Goal: Navigation & Orientation: Understand site structure

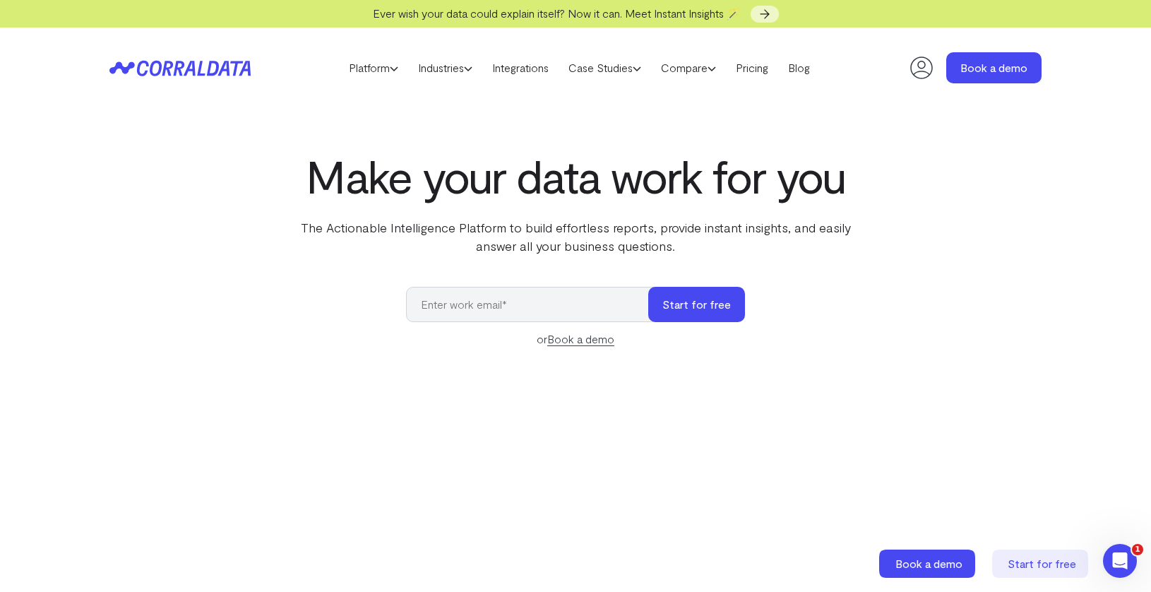
click at [924, 64] on icon at bounding box center [922, 68] width 28 height 28
click at [381, 68] on link "Platform" at bounding box center [373, 67] width 69 height 21
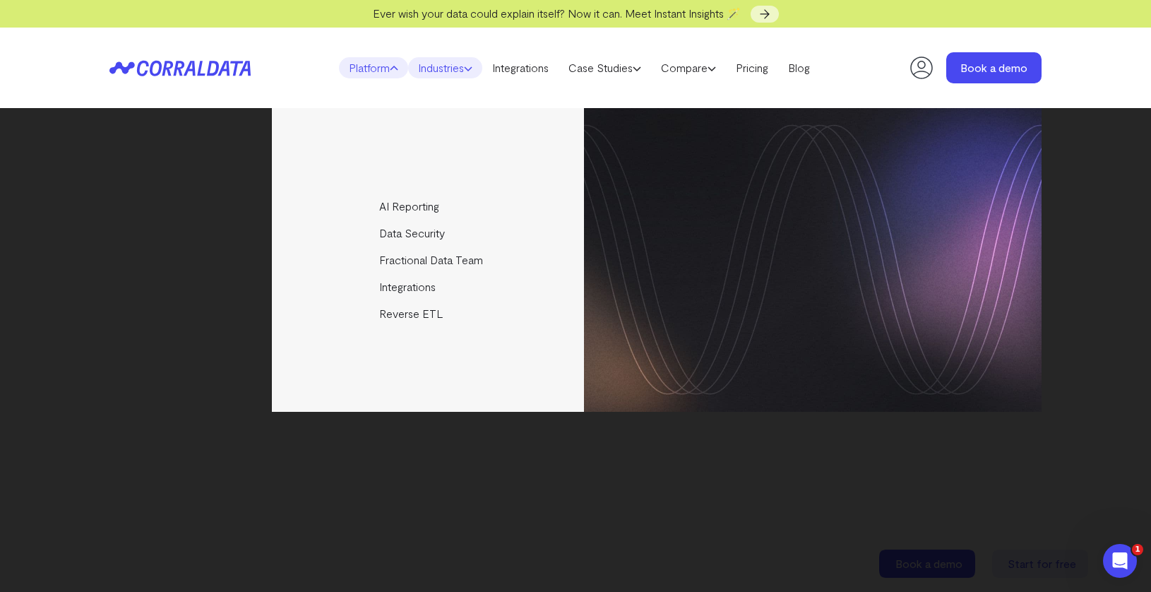
click at [432, 69] on link "Industries" at bounding box center [445, 67] width 74 height 21
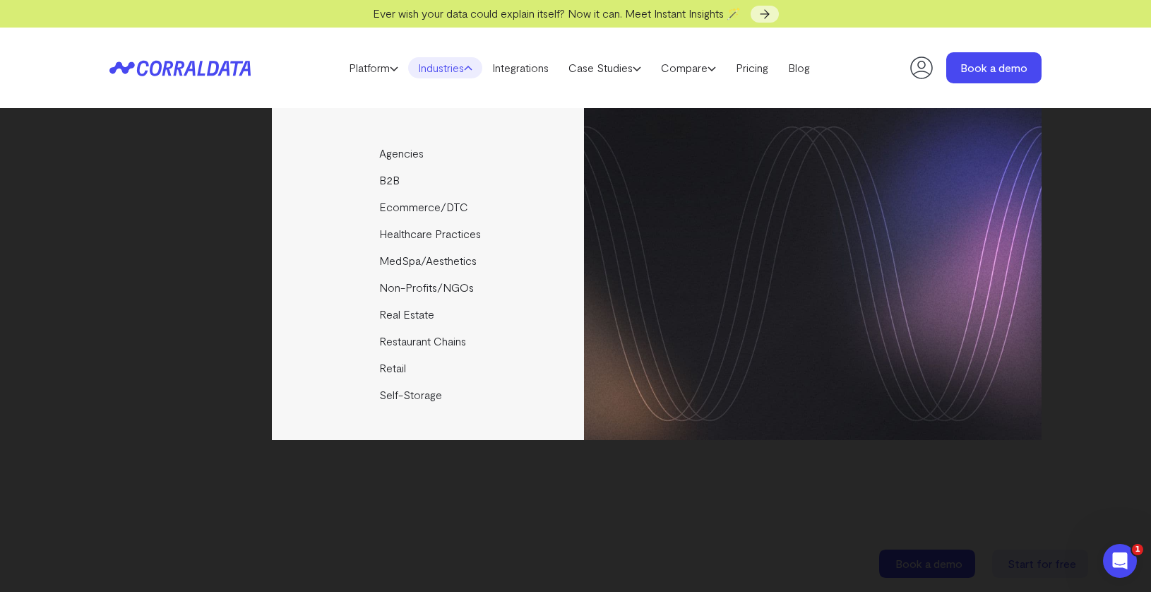
click at [468, 56] on header "Platform AI Reporting Use AI to effortlessly answer any business questions from…" at bounding box center [575, 68] width 932 height 81
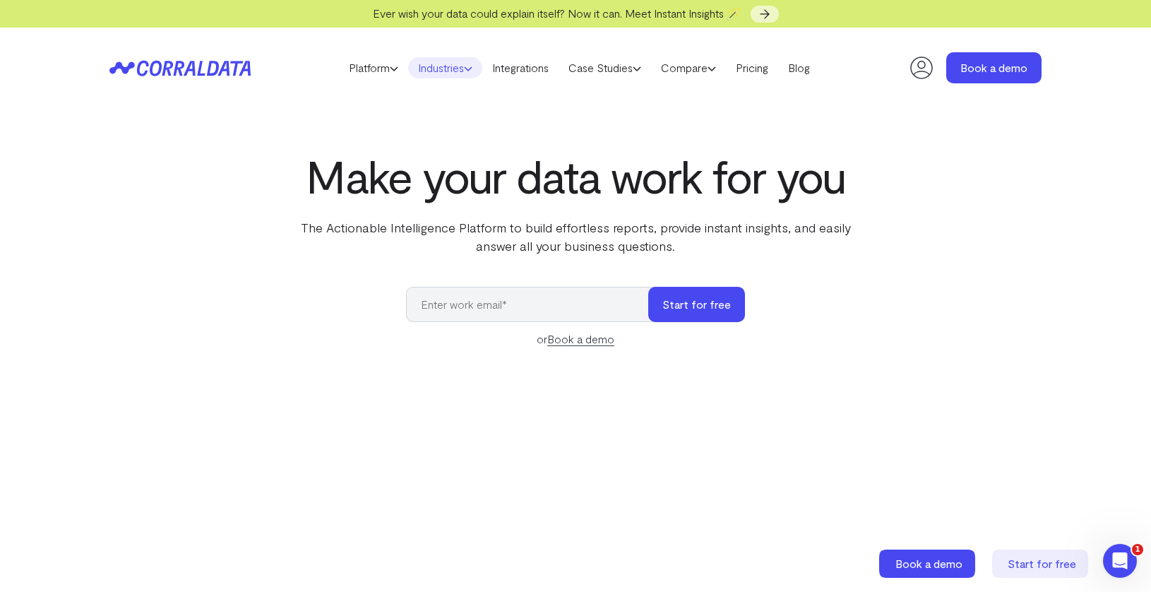
click at [470, 75] on link "Industries" at bounding box center [445, 67] width 74 height 21
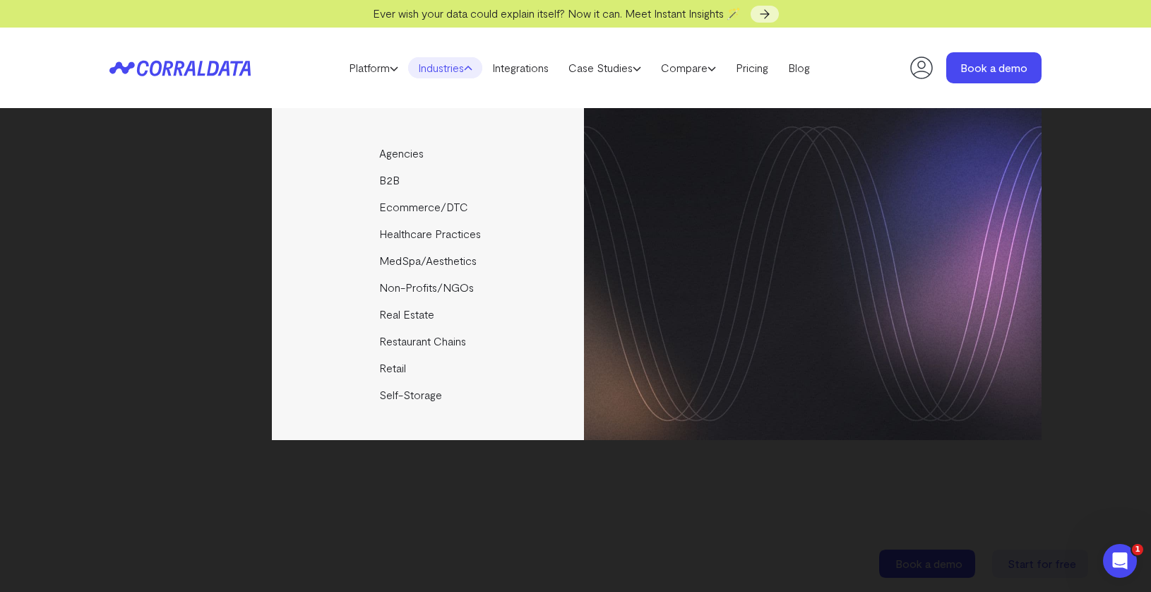
click at [475, 71] on link "Industries" at bounding box center [445, 67] width 74 height 21
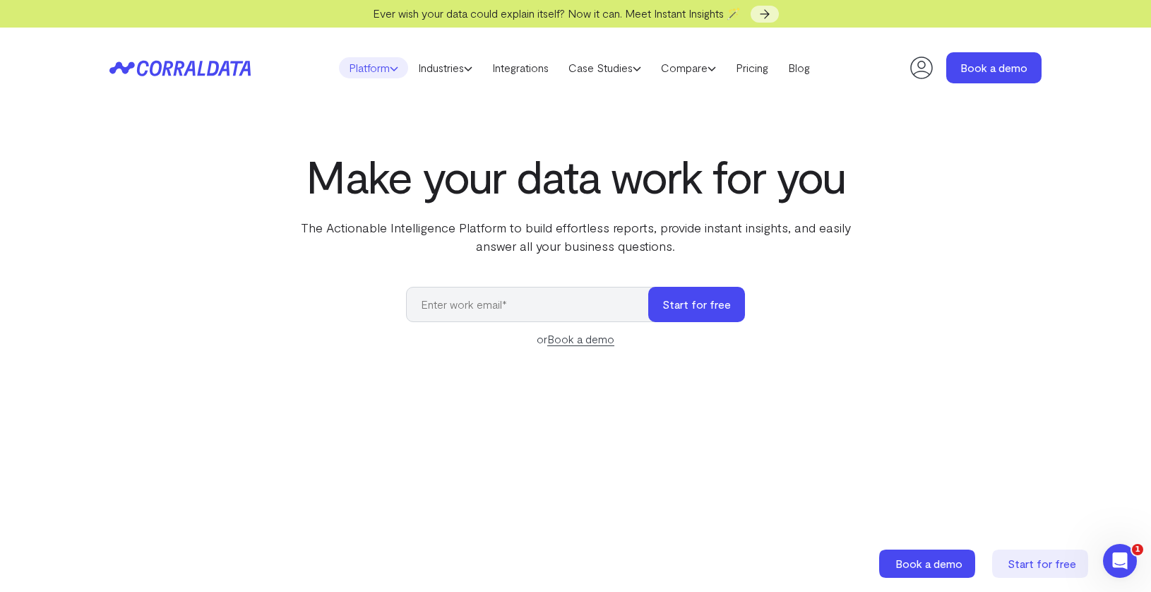
click at [390, 71] on icon at bounding box center [394, 68] width 8 height 8
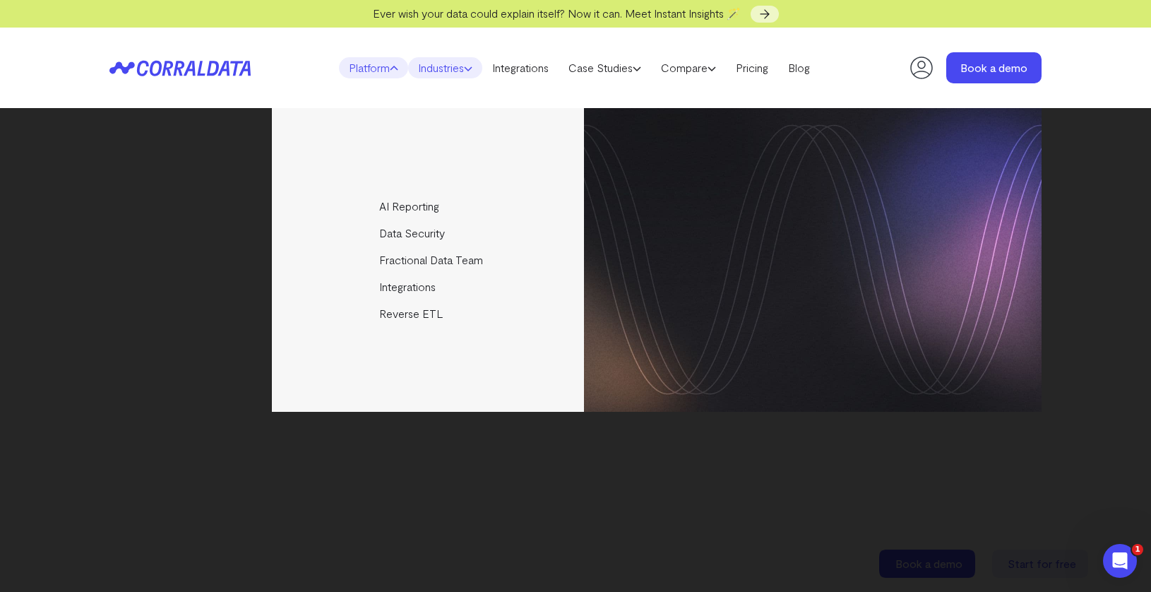
click at [432, 73] on link "Industries" at bounding box center [445, 67] width 74 height 21
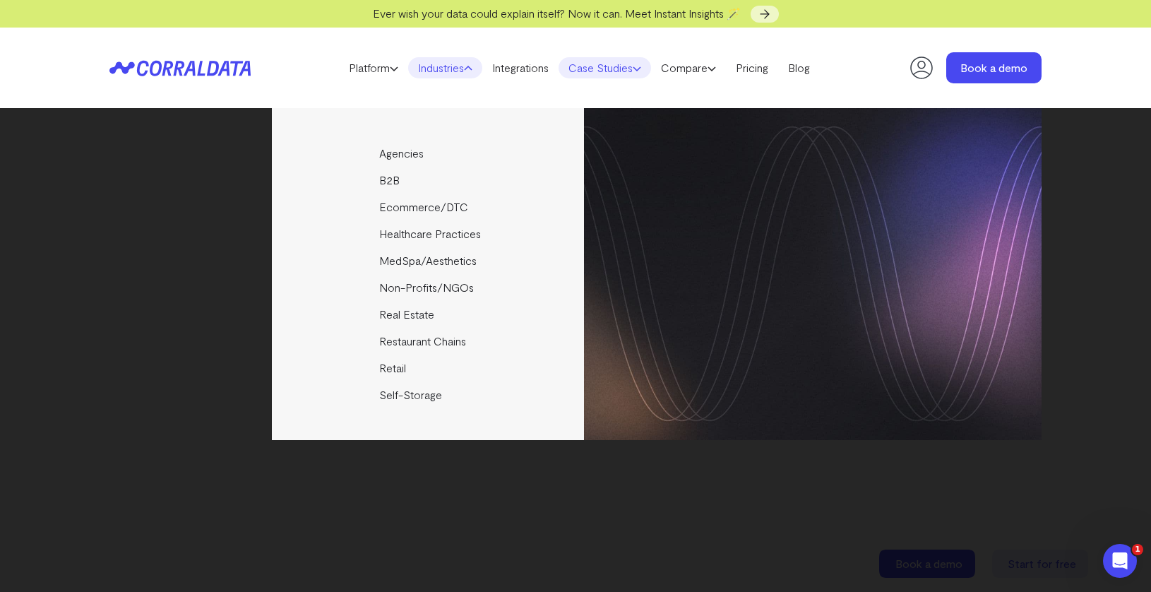
click at [614, 66] on link "Case Studies" at bounding box center [605, 67] width 93 height 21
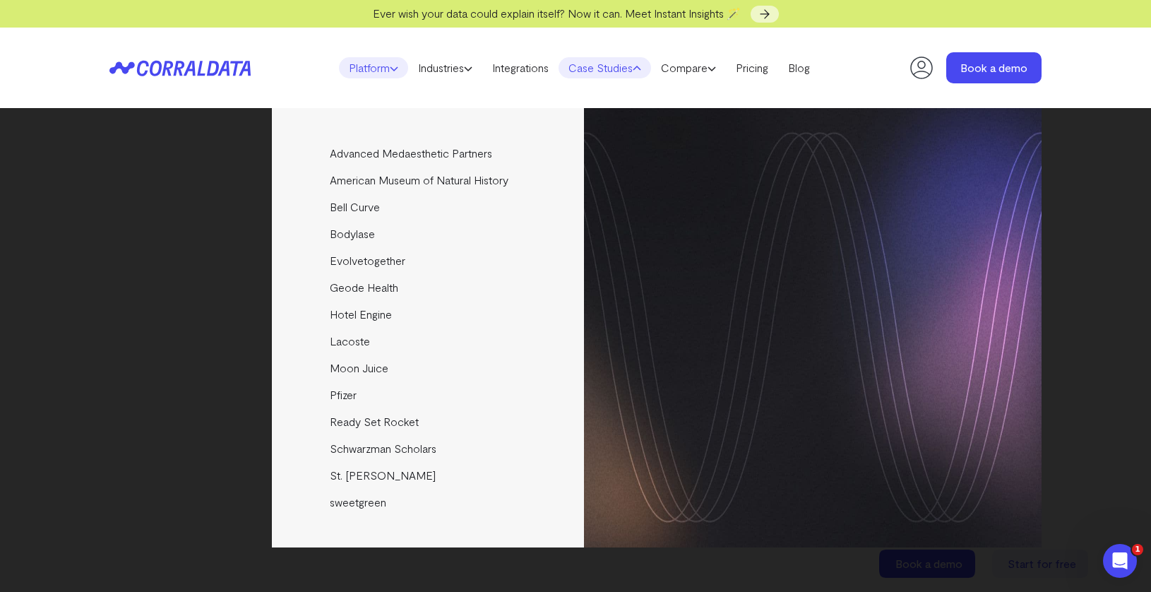
click at [391, 69] on icon at bounding box center [394, 68] width 8 height 8
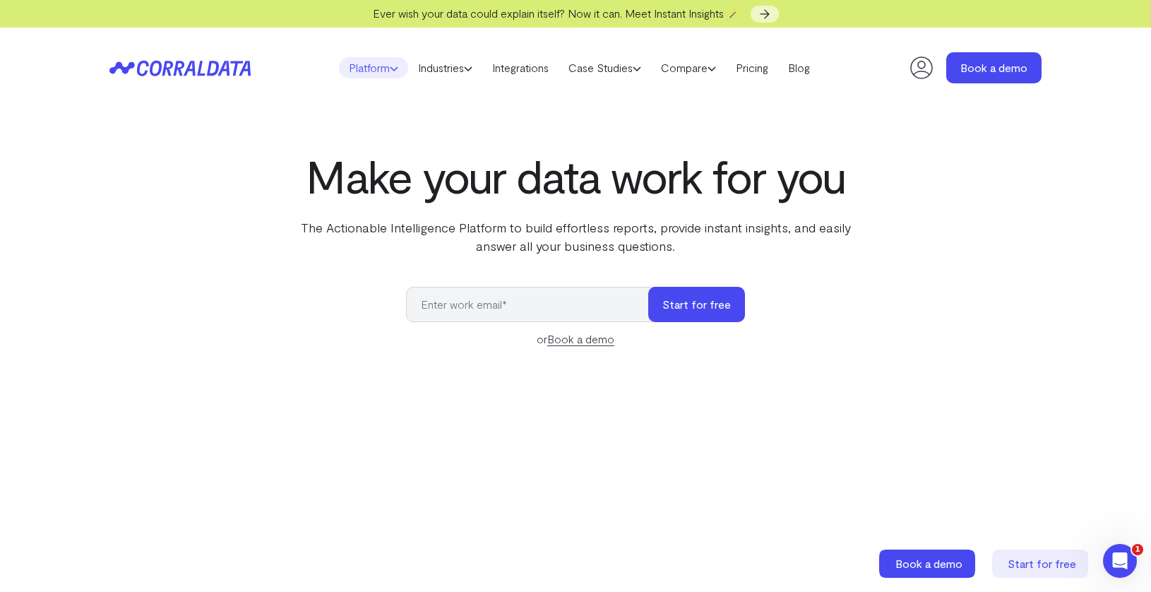
click at [371, 73] on link "Platform" at bounding box center [373, 67] width 69 height 21
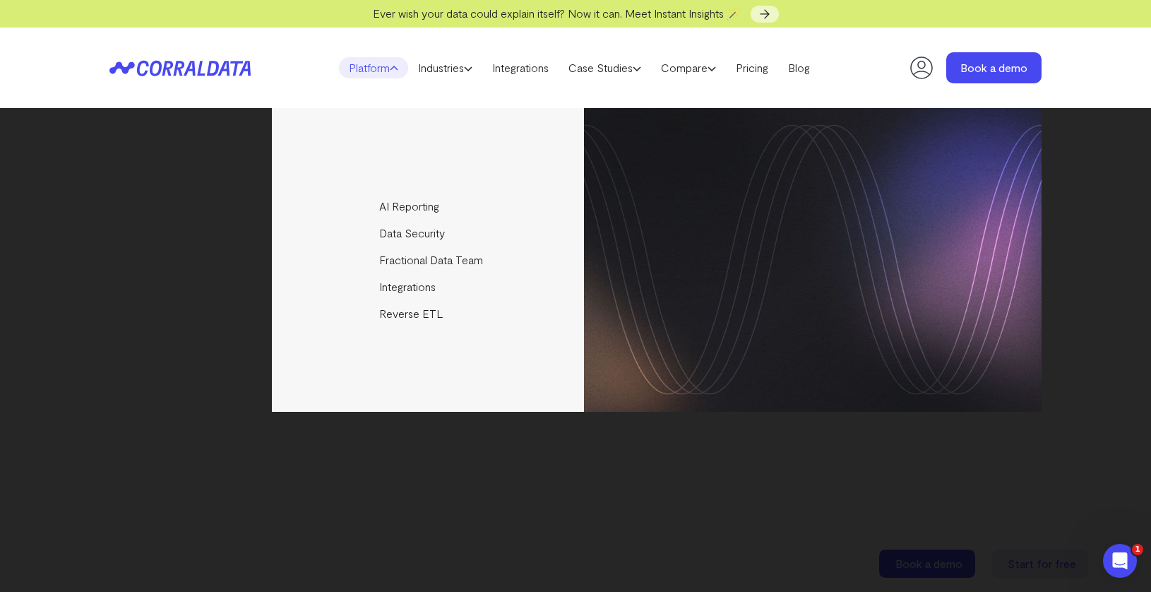
click at [371, 73] on link "Platform" at bounding box center [373, 67] width 69 height 21
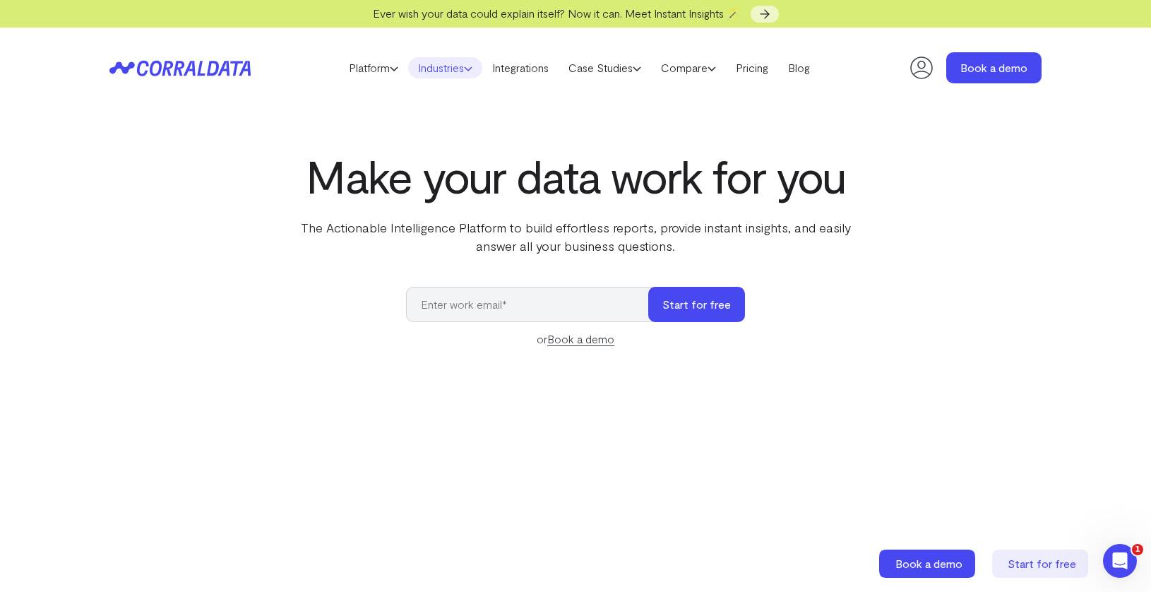
click at [446, 71] on link "Industries" at bounding box center [445, 67] width 74 height 21
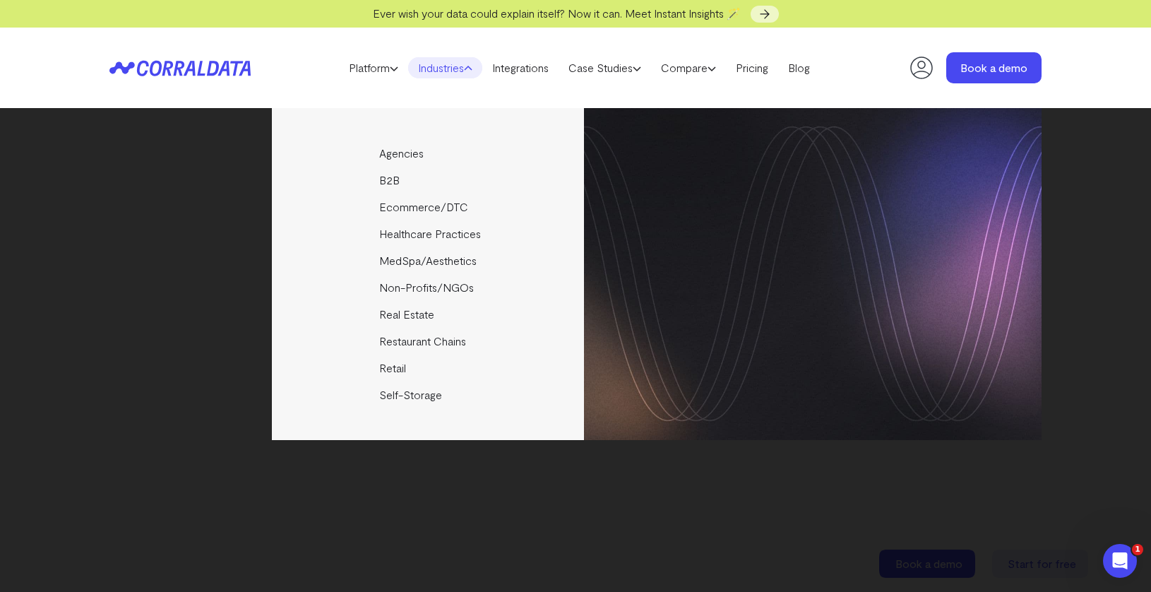
click at [446, 71] on link "Industries" at bounding box center [445, 67] width 74 height 21
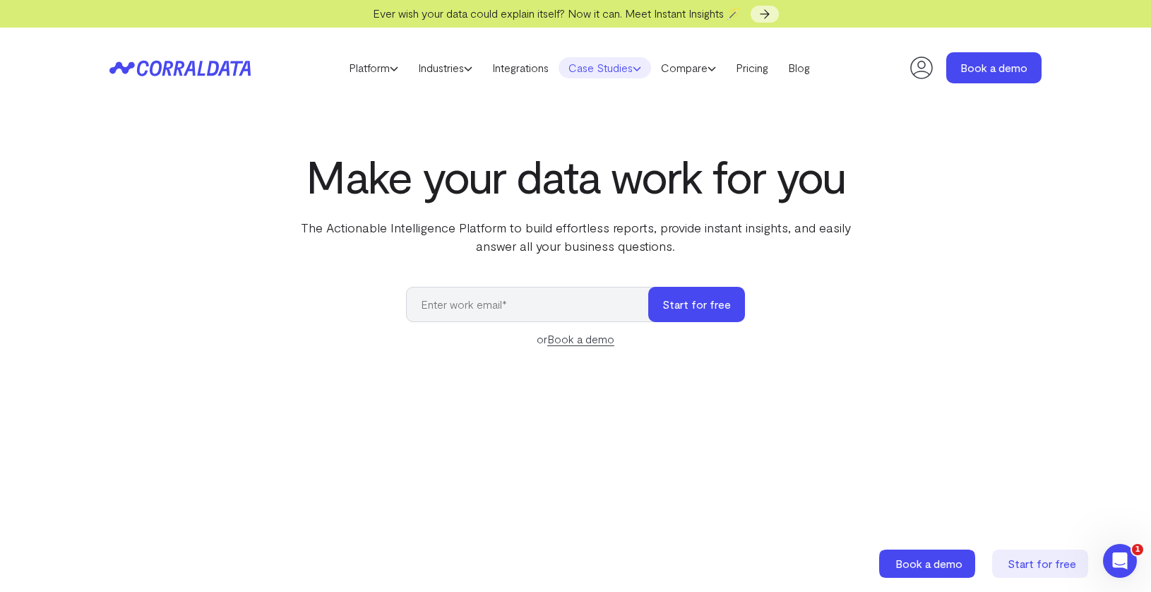
click at [629, 61] on link "Case Studies" at bounding box center [605, 67] width 93 height 21
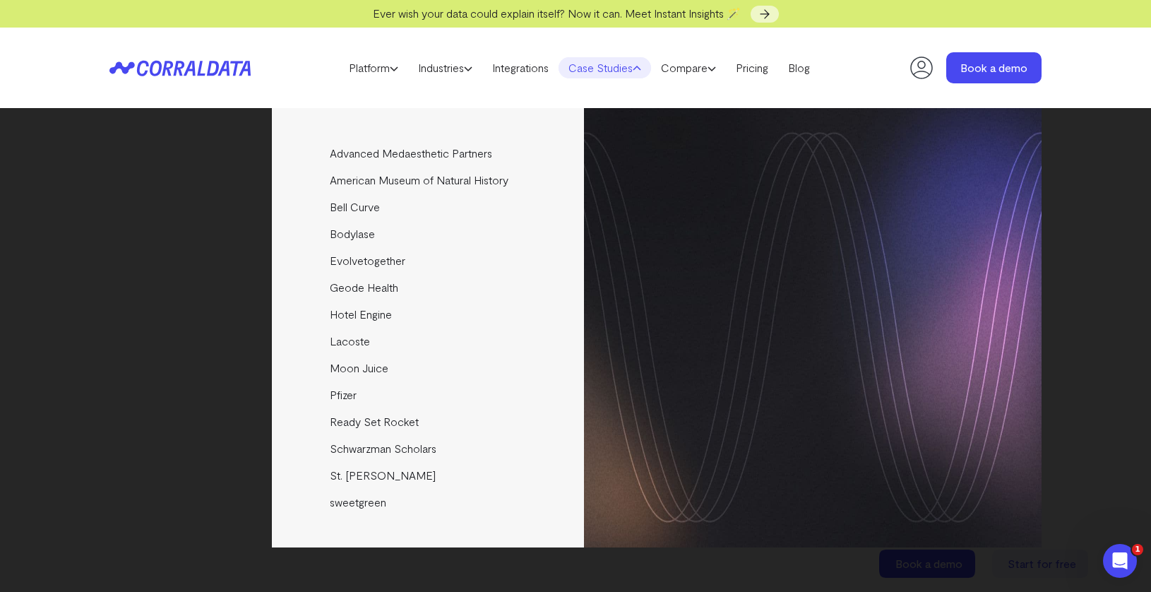
click at [629, 61] on link "Case Studies" at bounding box center [605, 67] width 93 height 21
